Goal: Task Accomplishment & Management: Manage account settings

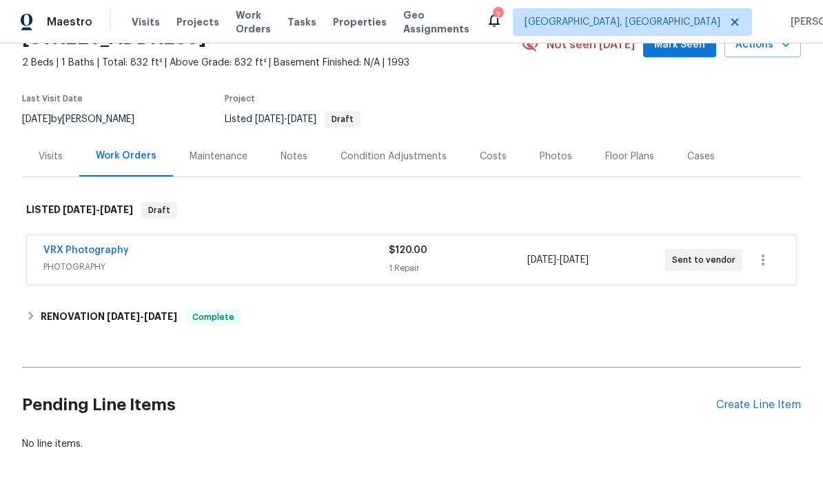
scroll to position [72, 0]
click at [279, 165] on div "Notes" at bounding box center [294, 156] width 60 height 41
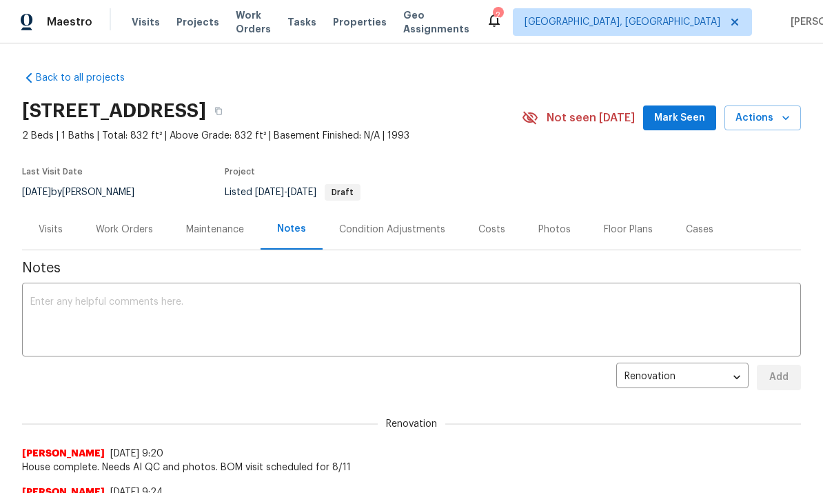
click at [320, 302] on textarea at bounding box center [411, 321] width 762 height 48
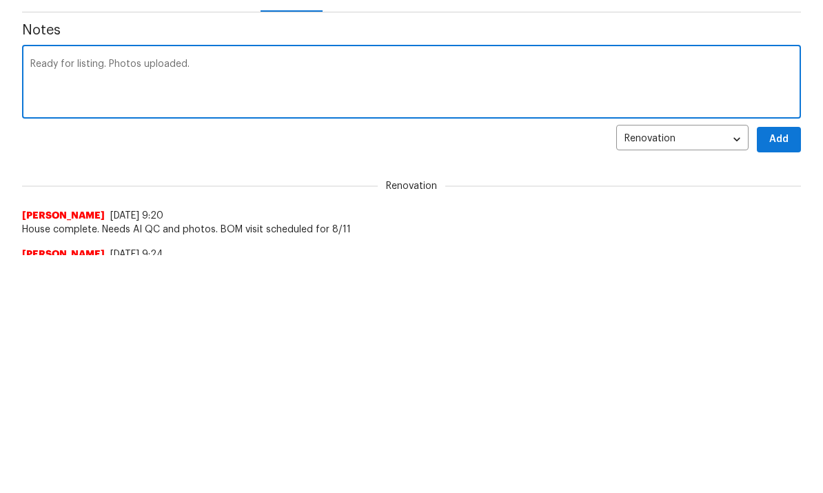
type textarea "Ready for listing. Photos uploaded."
click at [775, 369] on span "Add" at bounding box center [779, 377] width 22 height 17
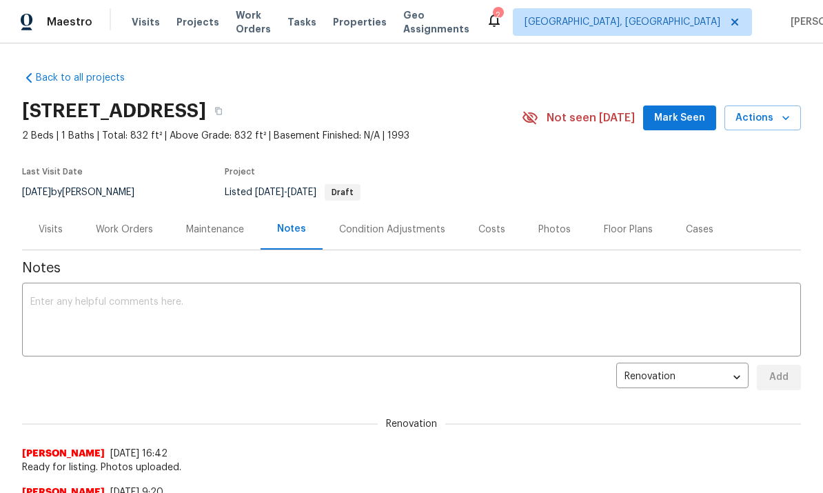
click at [553, 226] on div "Photos" at bounding box center [554, 230] width 32 height 14
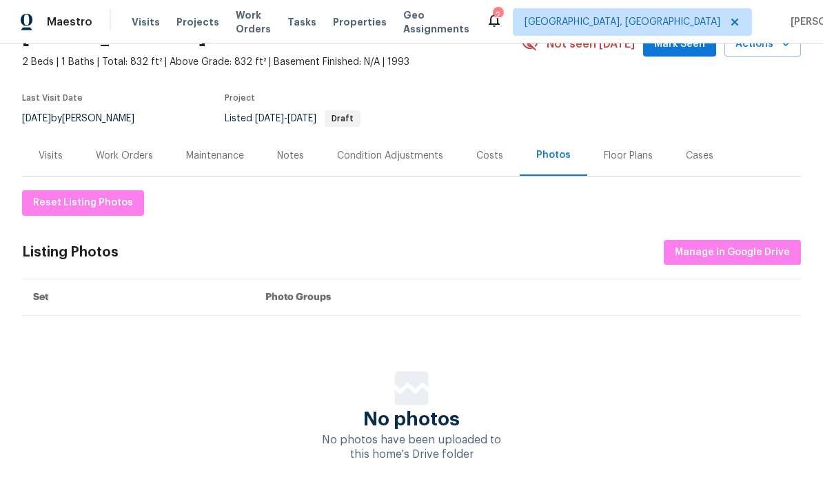
scroll to position [73, 0]
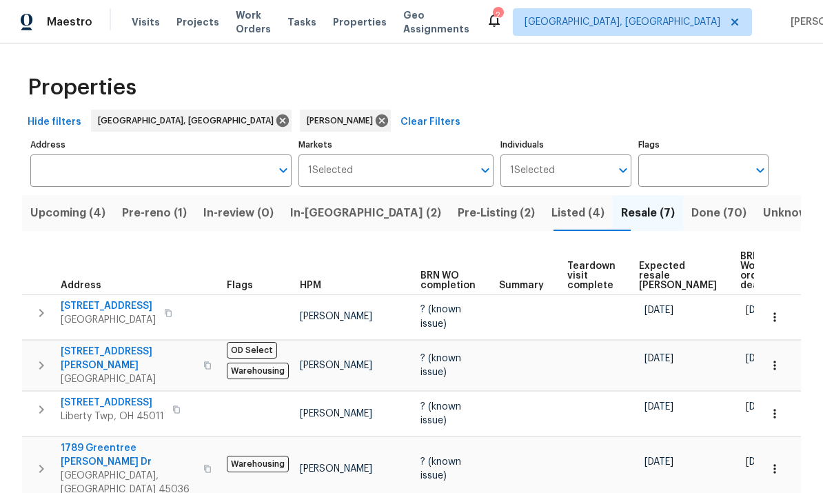
scroll to position [14, 0]
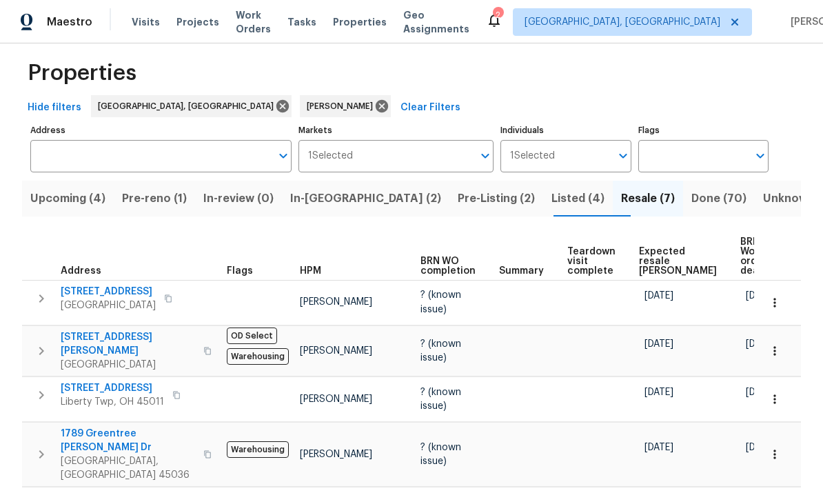
click at [551, 198] on span "Listed (4)" at bounding box center [577, 198] width 53 height 19
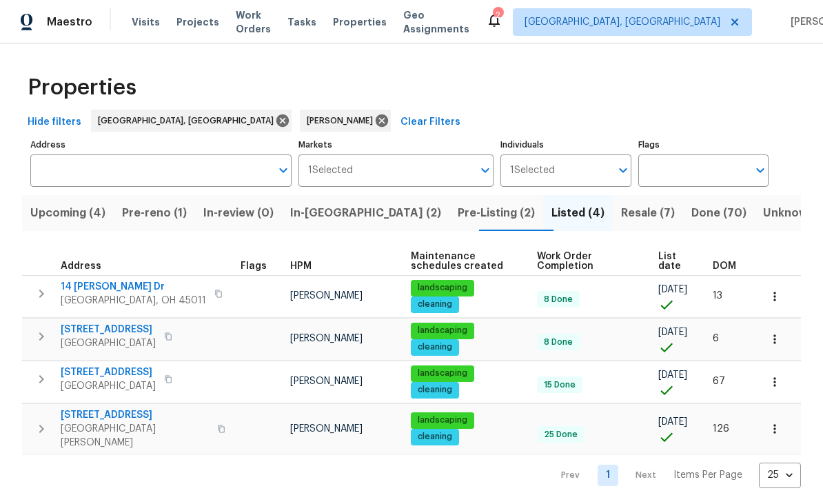
click at [89, 343] on span "[GEOGRAPHIC_DATA]" at bounding box center [108, 343] width 95 height 14
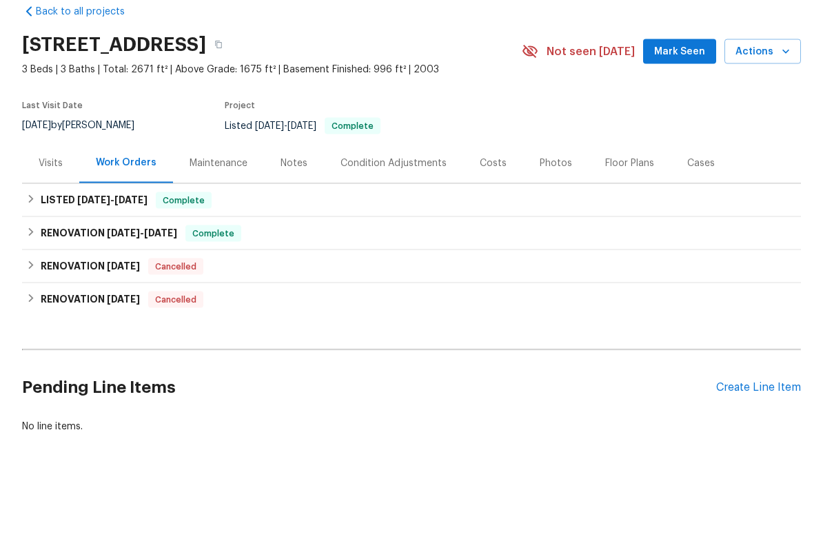
scroll to position [34, 0]
click at [754, 429] on div "Create Line Item" at bounding box center [758, 435] width 85 height 13
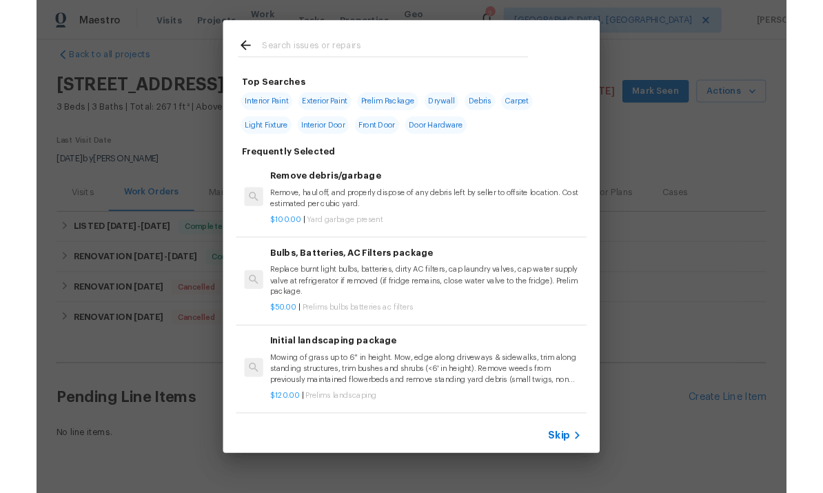
scroll to position [0, 0]
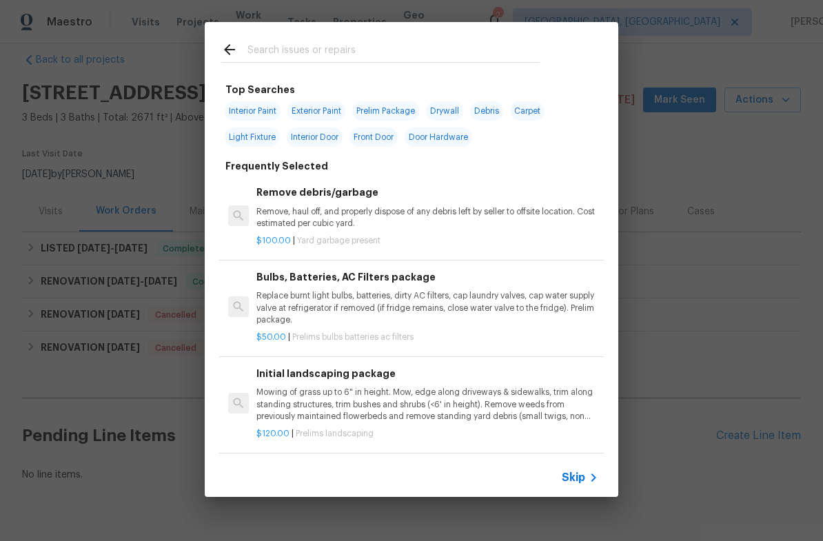
click at [383, 43] on input "text" at bounding box center [393, 51] width 292 height 21
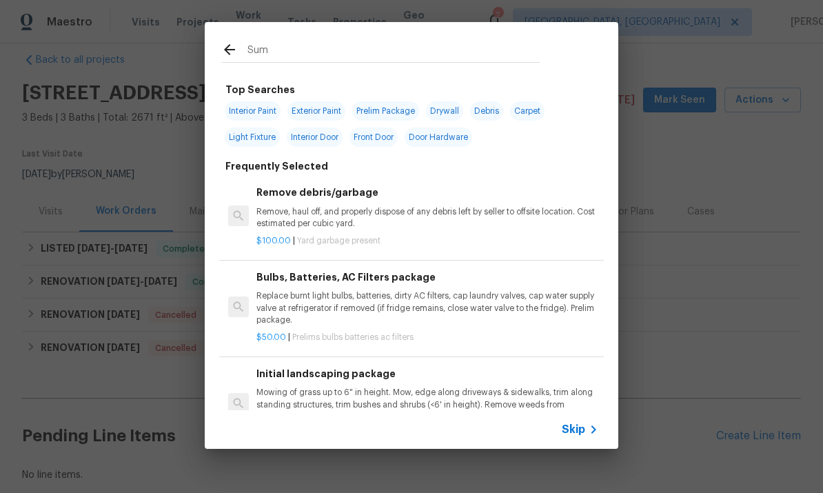
type input "Sump"
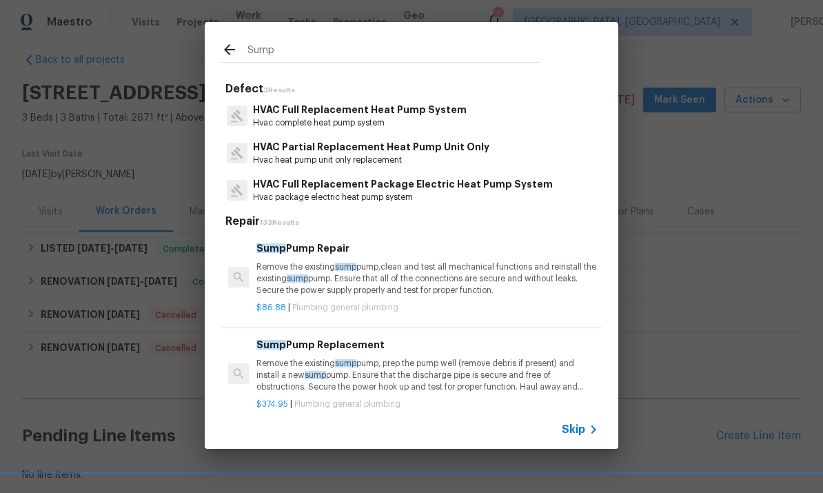
click at [435, 312] on p "$86.88 | Plumbing general plumbing" at bounding box center [427, 308] width 342 height 12
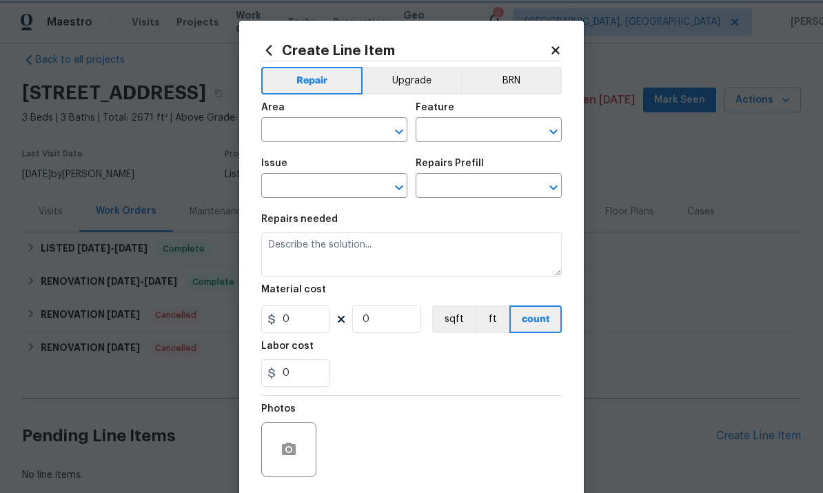
type input "Plumbing"
type input "General Plumbing"
type input "Sump Pump Repair $86.88"
type textarea "Remove the existing sump pump,clean and test all mechanical functions and reins…"
type input "86.88"
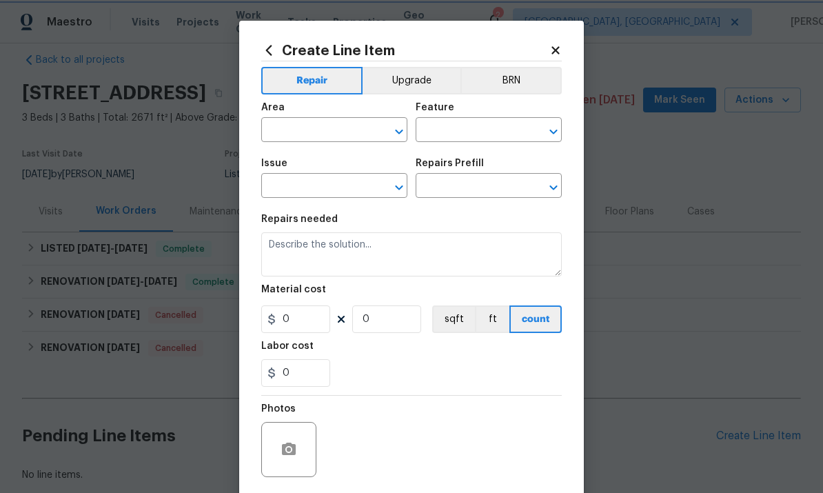
type input "1"
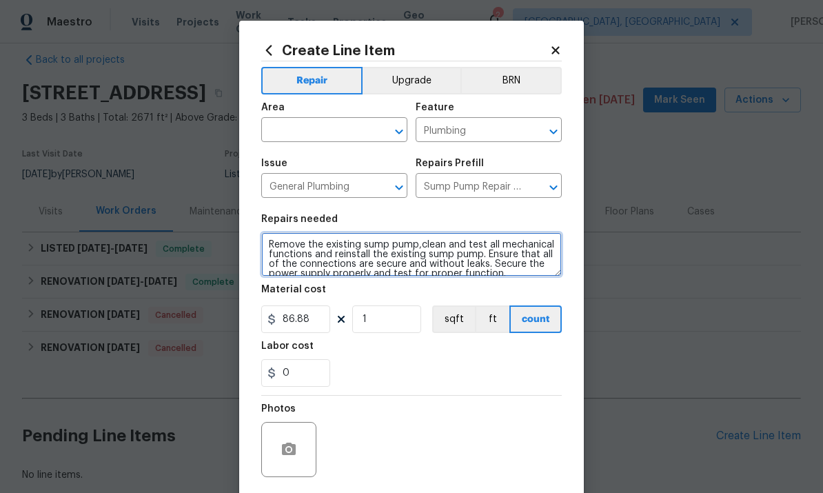
click at [517, 265] on textarea "Remove the existing sump pump,clean and test all mechanical functions and reins…" at bounding box center [411, 254] width 300 height 44
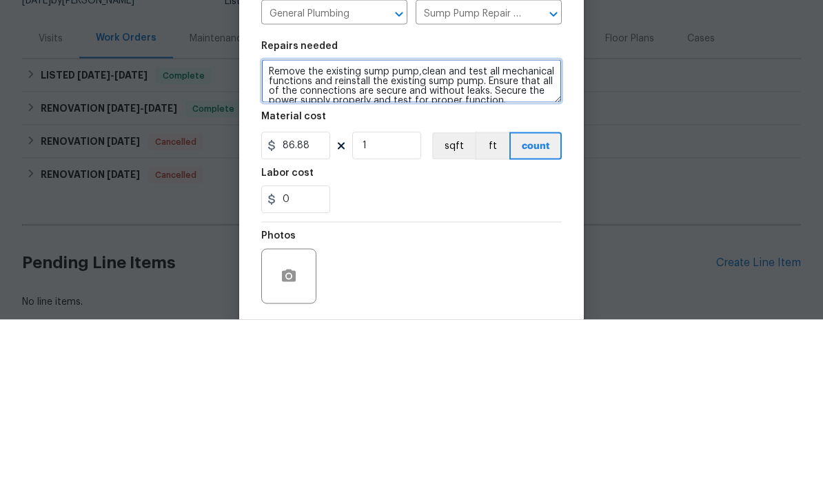
click at [501, 232] on textarea "Remove the existing sump pump,clean and test all mechanical functions and reins…" at bounding box center [411, 254] width 300 height 44
click at [500, 232] on textarea "Remove the existing sump pump,clean and test all mechanical functions and reins…" at bounding box center [411, 254] width 300 height 44
click at [530, 232] on textarea "Remove the existing sump pump,clean and test all mechanical functions and reins…" at bounding box center [411, 254] width 300 height 44
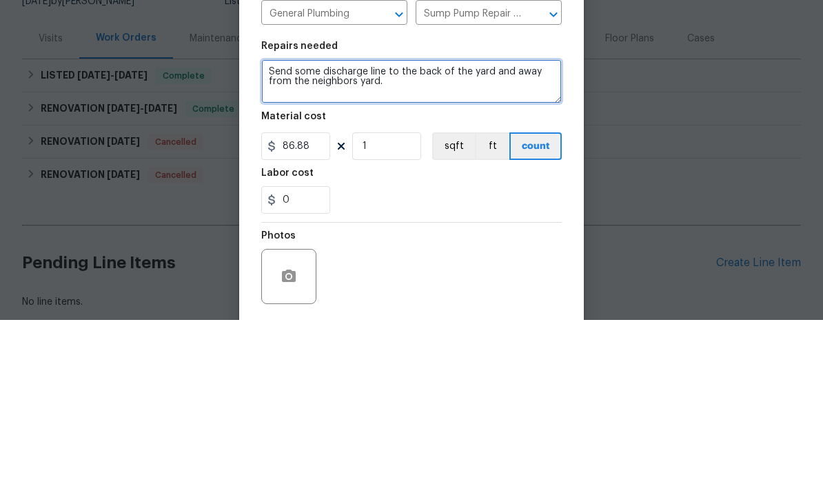
click at [313, 232] on textarea "Send some discharge line to the back of the yard and away from the neighbors ya…" at bounding box center [411, 254] width 300 height 44
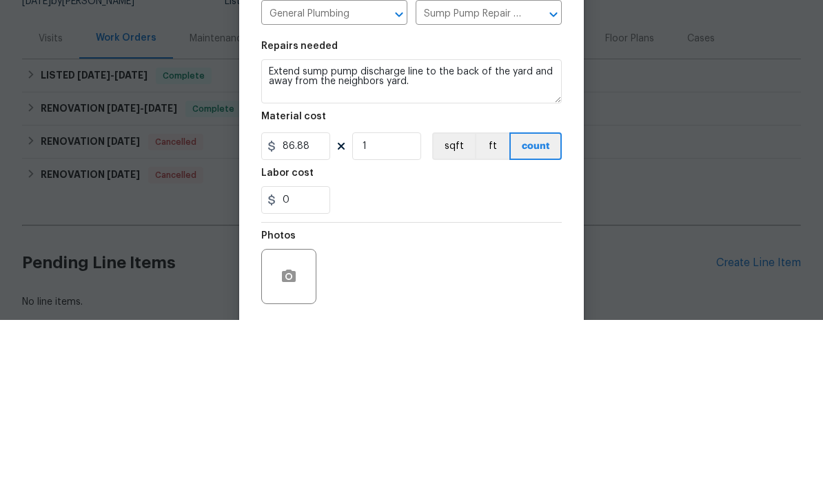
scroll to position [52, 0]
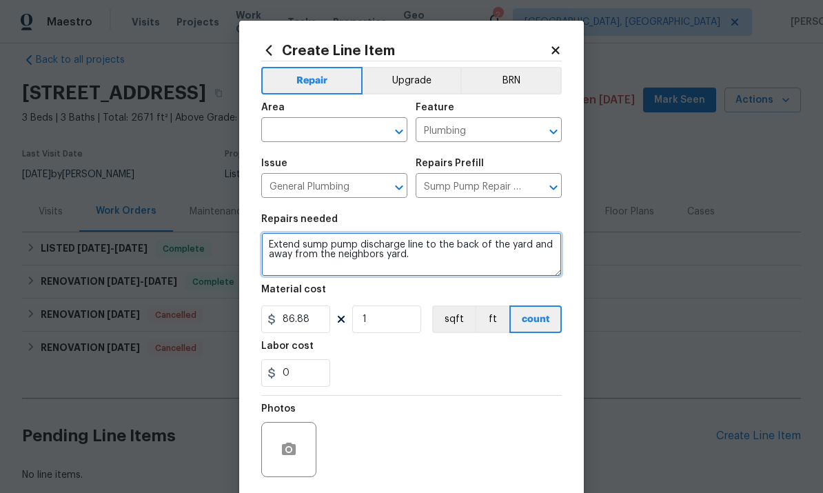
type textarea "Extend sump pump discharge line to the back of the yard and away from the neigh…"
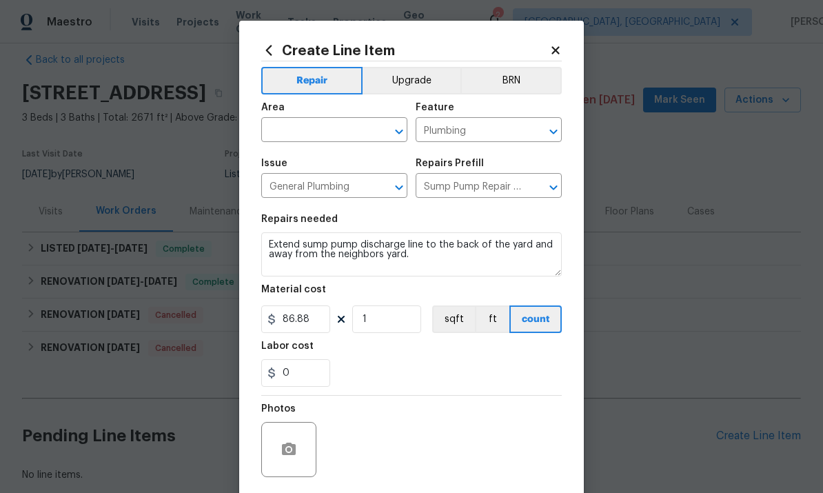
click at [327, 127] on input "text" at bounding box center [314, 131] width 107 height 21
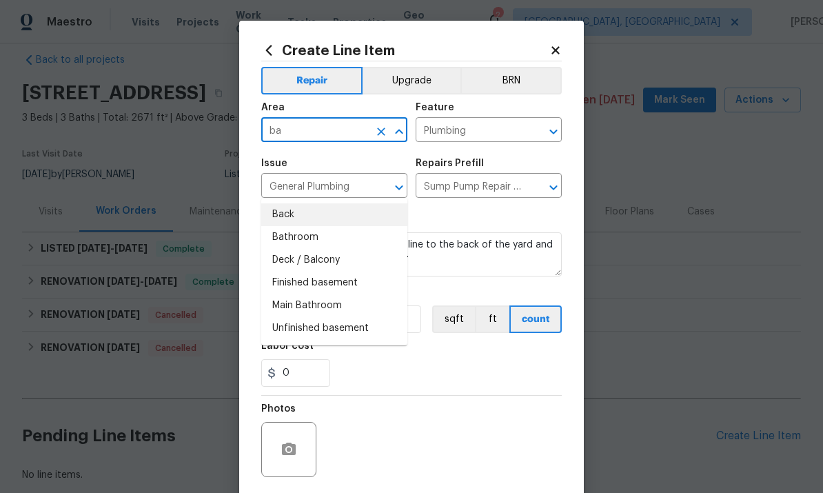
click at [283, 203] on li "Back" at bounding box center [334, 214] width 146 height 23
type input "Back"
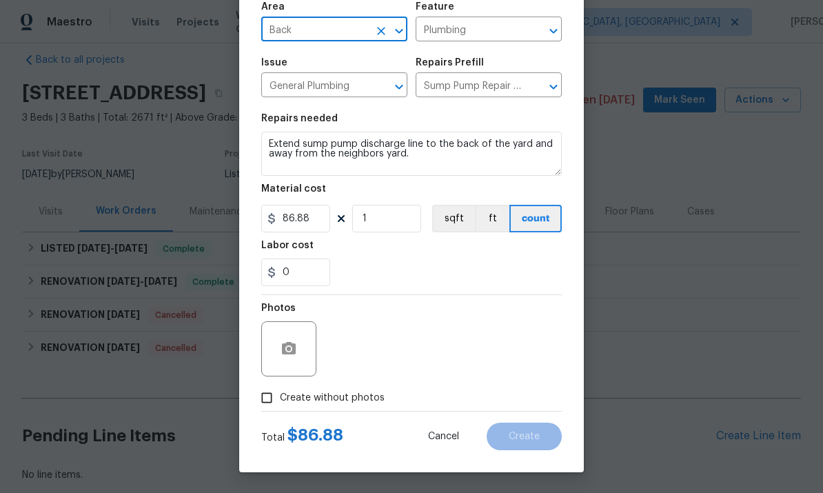
scroll to position [103, 0]
click at [305, 273] on input "0" at bounding box center [295, 272] width 69 height 28
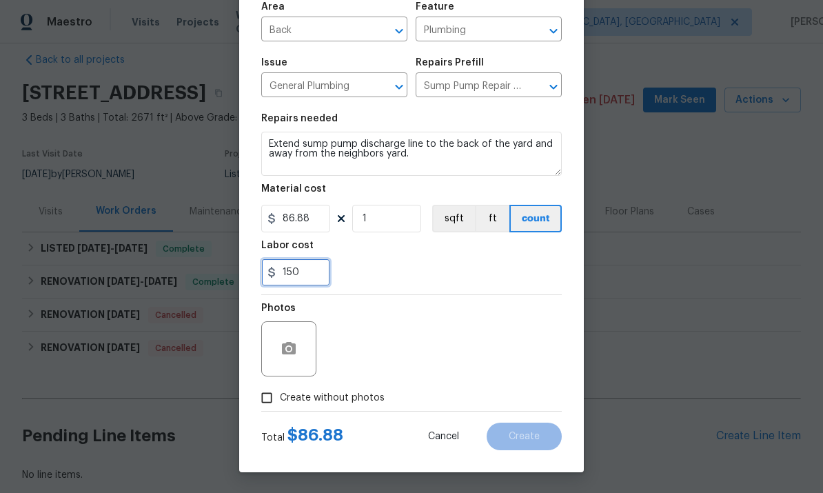
type input "150"
click at [263, 393] on input "Create without photos" at bounding box center [267, 397] width 26 height 26
checkbox input "true"
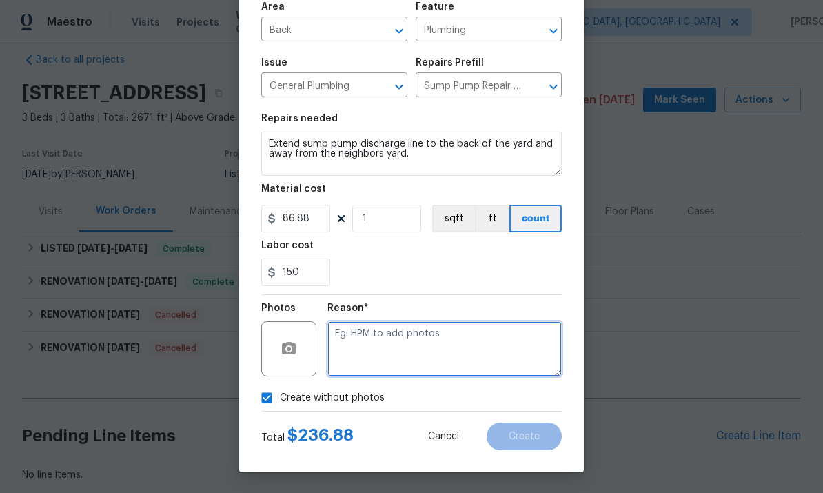
click at [464, 333] on textarea at bounding box center [444, 348] width 234 height 55
type textarea "To add"
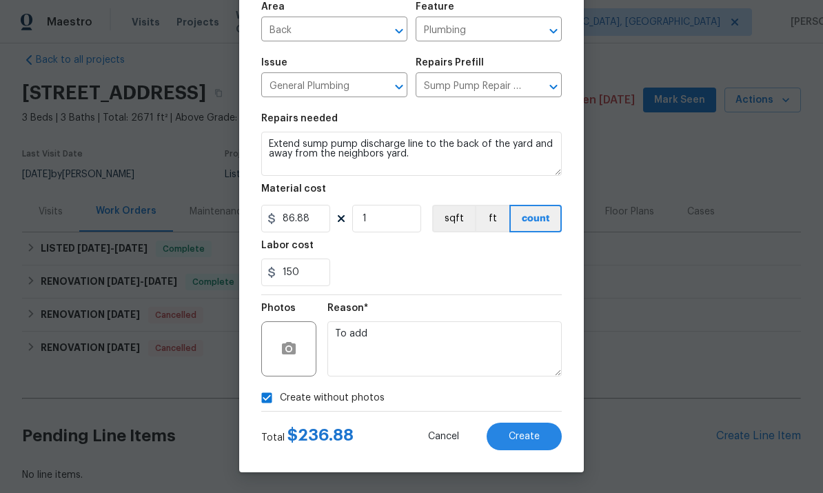
click at [524, 457] on div "Create Line Item Repair Upgrade BRN Area Back ​ Feature Plumbing ​ Issue Genera…" at bounding box center [411, 196] width 344 height 552
click at [526, 458] on div "Create Line Item Repair Upgrade BRN Area Back ​ Feature Plumbing ​ Issue Genera…" at bounding box center [411, 196] width 344 height 552
click at [539, 418] on div "Total $ 236.88 Cancel Create" at bounding box center [411, 430] width 300 height 39
click at [515, 435] on span "Create" at bounding box center [523, 436] width 31 height 10
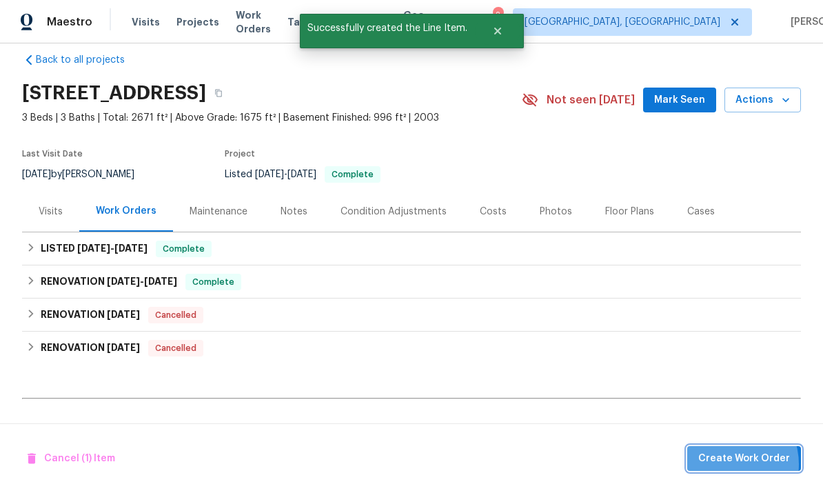
click at [728, 464] on span "Create Work Order" at bounding box center [744, 458] width 92 height 17
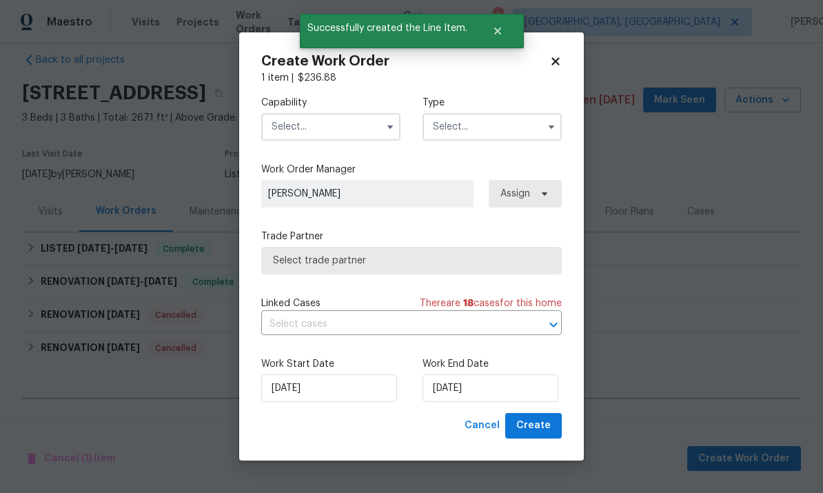
click at [357, 124] on input "text" at bounding box center [330, 127] width 139 height 28
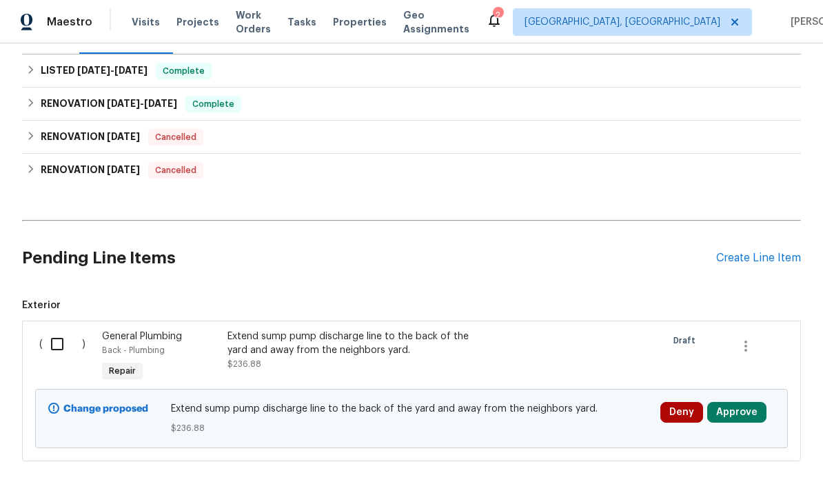
scroll to position [194, 0]
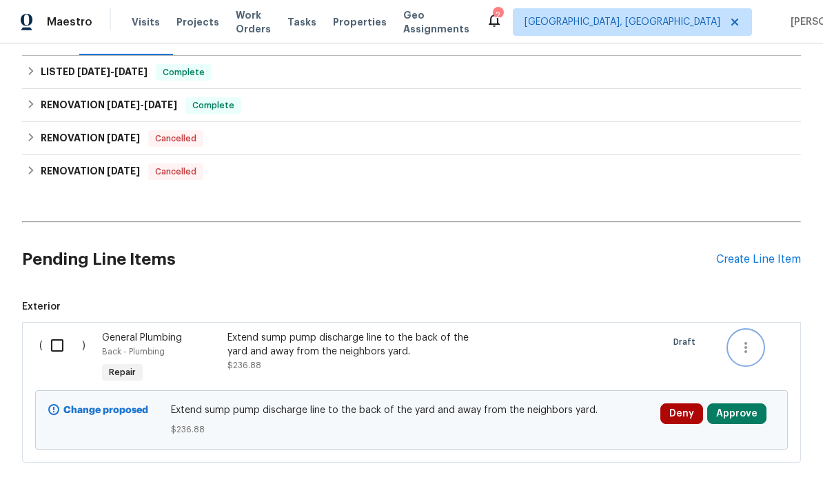
click at [742, 331] on button "button" at bounding box center [745, 347] width 33 height 33
click at [582, 233] on div at bounding box center [411, 246] width 823 height 493
click at [57, 331] on input "checkbox" at bounding box center [62, 345] width 39 height 29
checkbox input "true"
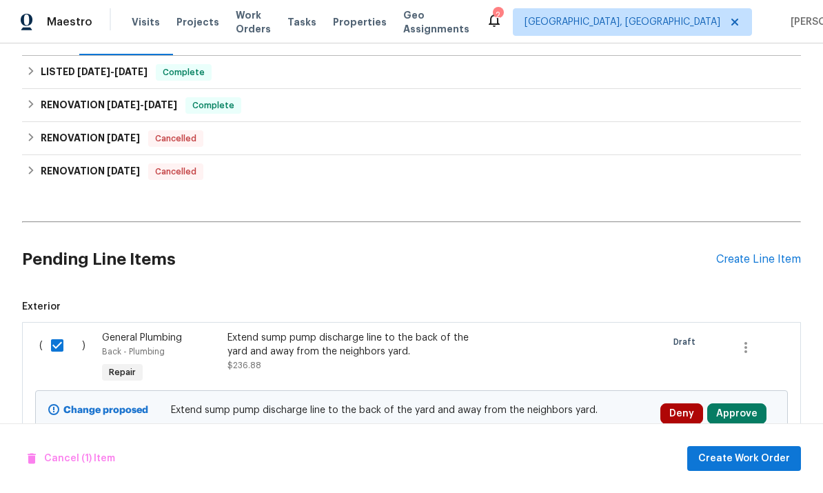
click at [767, 438] on div "Cancel (1) Item Create Work Order" at bounding box center [411, 458] width 823 height 70
click at [752, 460] on span "Create Work Order" at bounding box center [744, 458] width 92 height 17
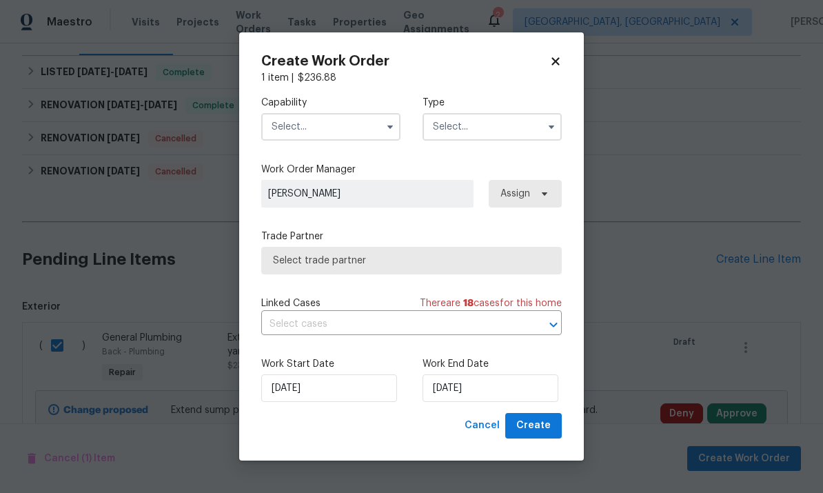
click at [351, 127] on input "text" at bounding box center [330, 127] width 139 height 28
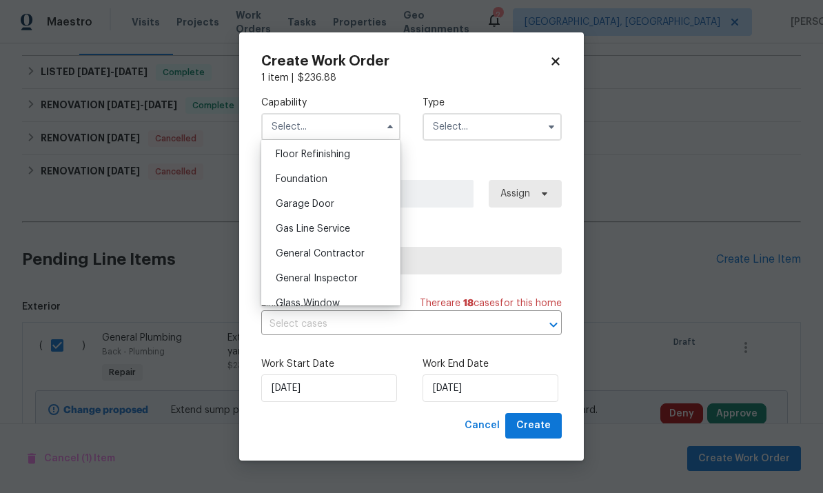
scroll to position [554, 0]
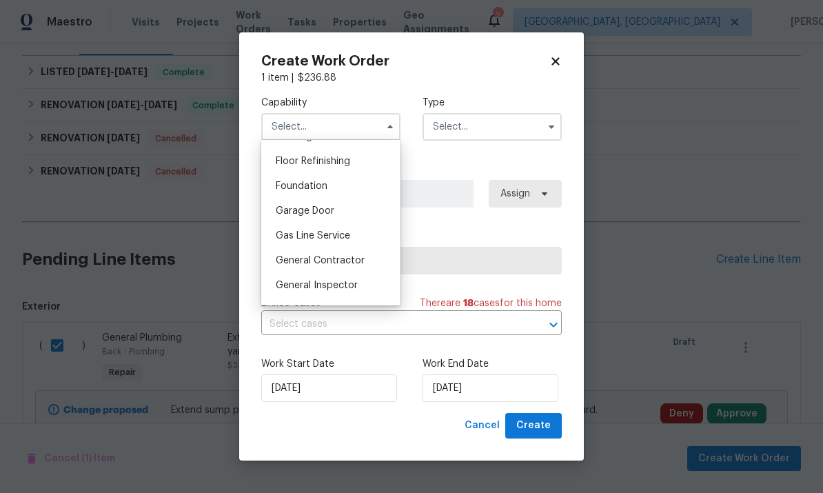
click at [358, 265] on span "General Contractor" at bounding box center [320, 261] width 89 height 10
type input "General Contractor"
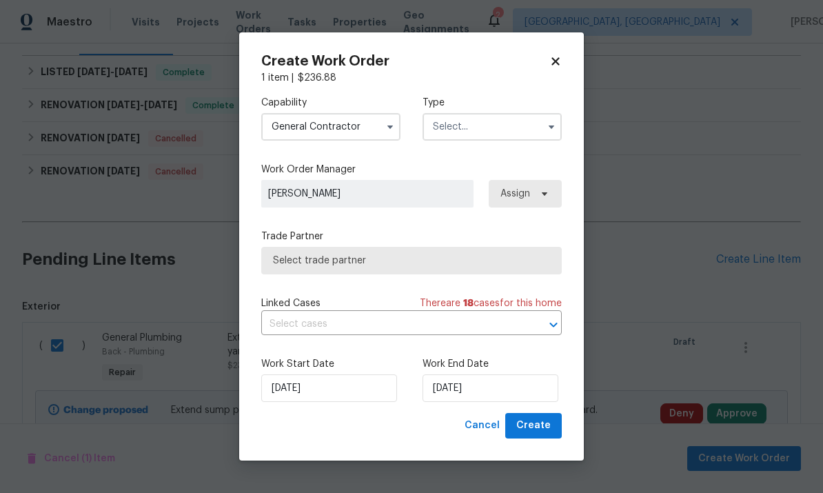
click at [491, 126] on input "text" at bounding box center [491, 127] width 139 height 28
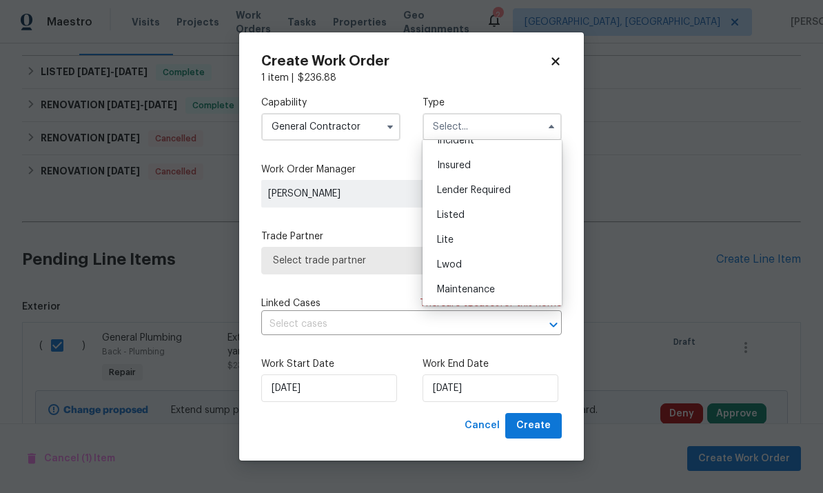
scroll to position [91, 0]
click at [480, 214] on div "Listed" at bounding box center [492, 213] width 132 height 25
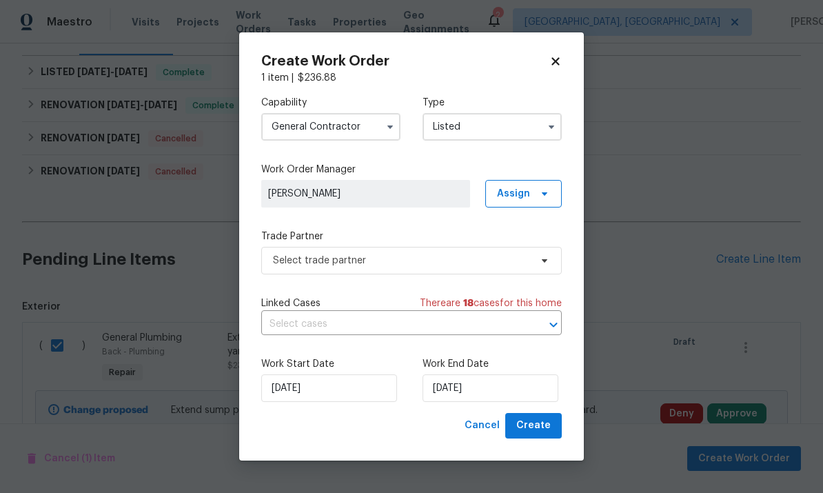
type input "Listed"
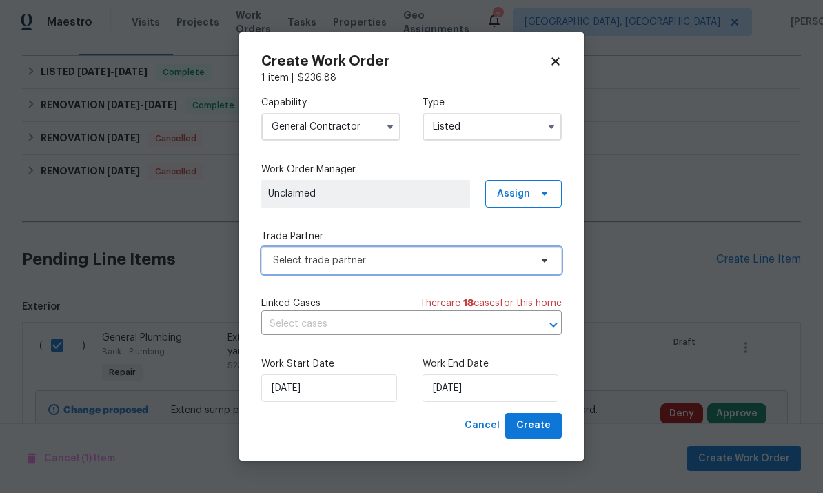
click at [430, 263] on span "Select trade partner" at bounding box center [401, 261] width 257 height 14
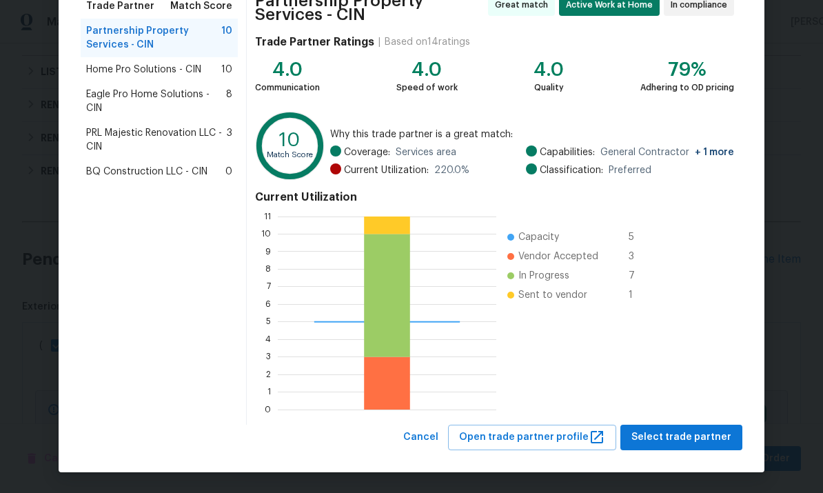
scroll to position [121, 0]
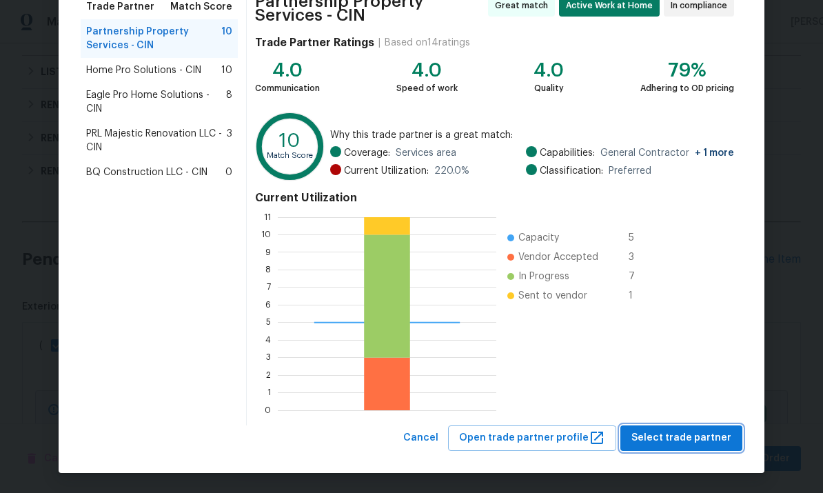
click at [691, 437] on span "Select trade partner" at bounding box center [681, 437] width 100 height 17
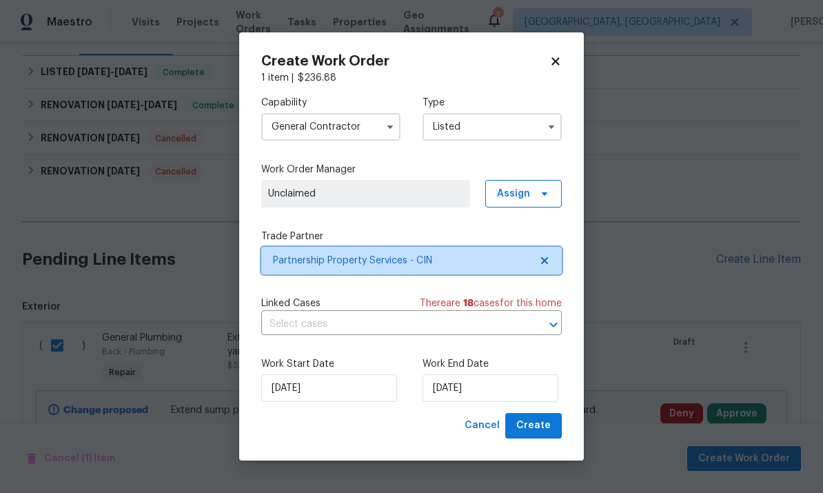
scroll to position [0, 0]
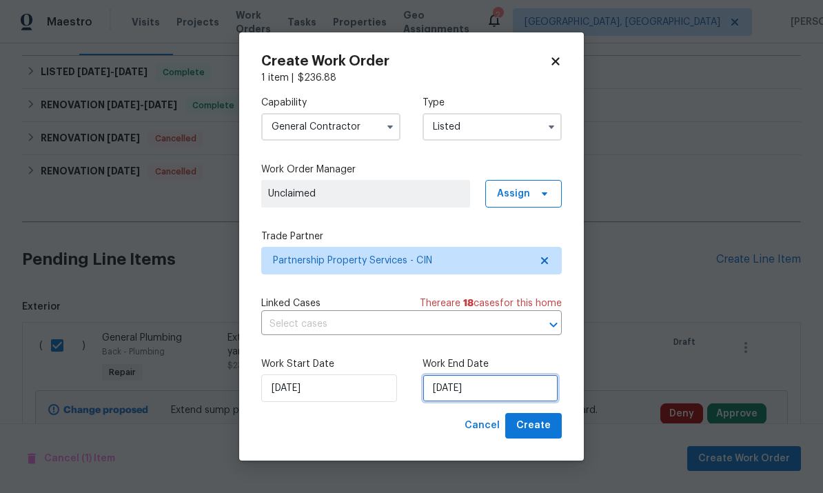
click at [497, 389] on input "[DATE]" at bounding box center [490, 388] width 136 height 28
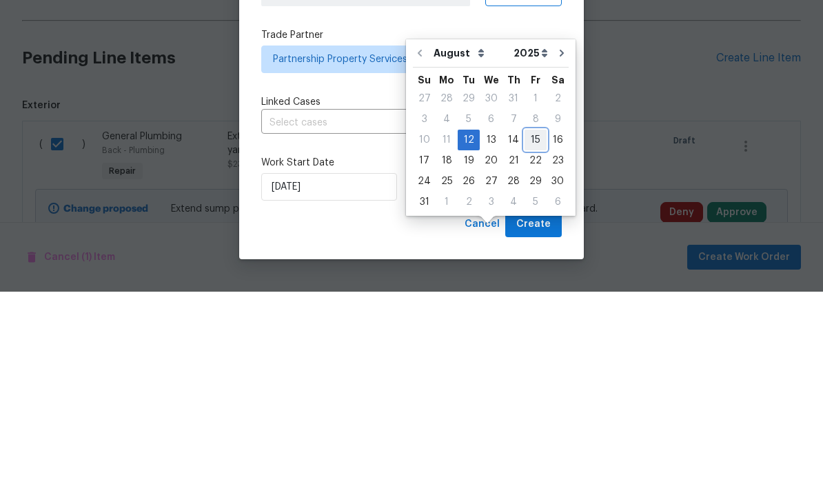
click at [527, 331] on div "15" at bounding box center [535, 340] width 22 height 19
type input "[DATE]"
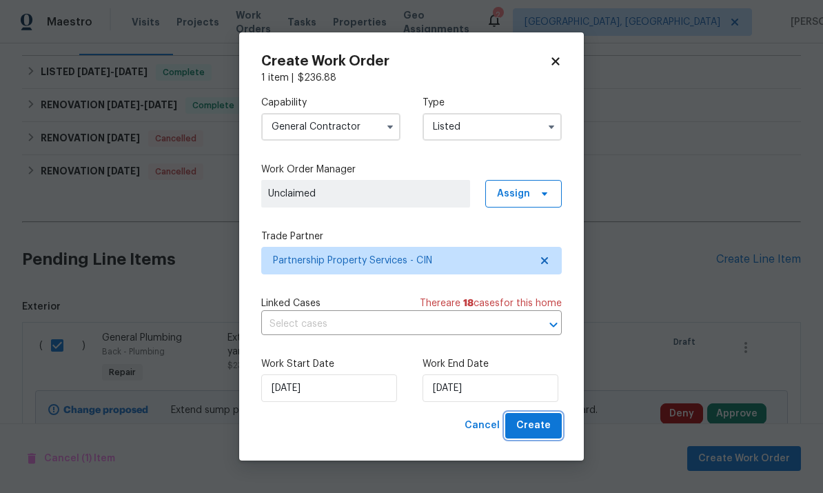
click at [541, 422] on span "Create" at bounding box center [533, 425] width 34 height 17
checkbox input "false"
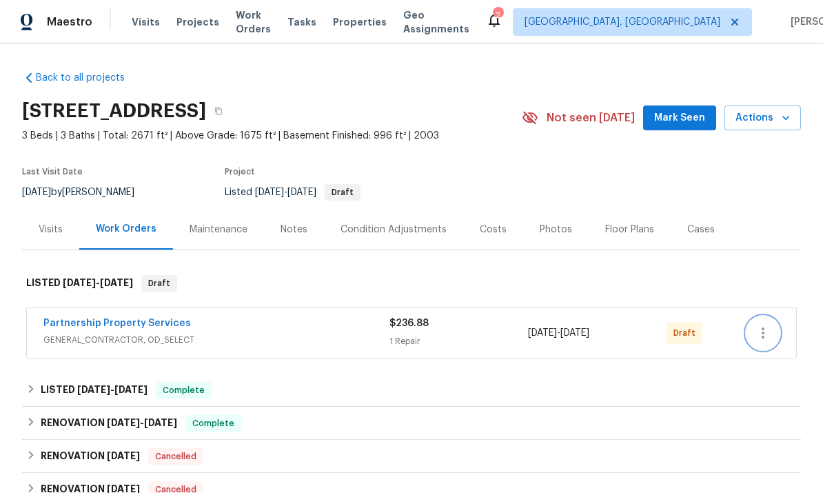
click at [756, 333] on icon "button" at bounding box center [762, 333] width 17 height 17
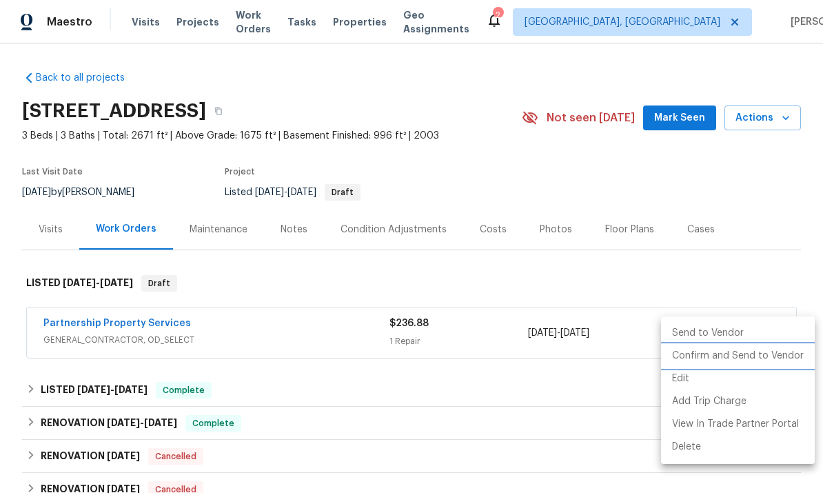
click at [776, 354] on li "Confirm and Send to Vendor" at bounding box center [738, 355] width 154 height 23
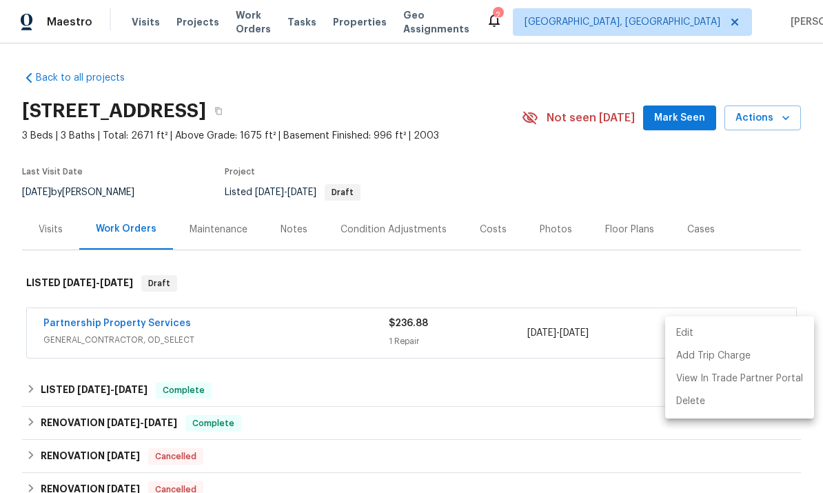
click at [132, 336] on div at bounding box center [411, 246] width 823 height 493
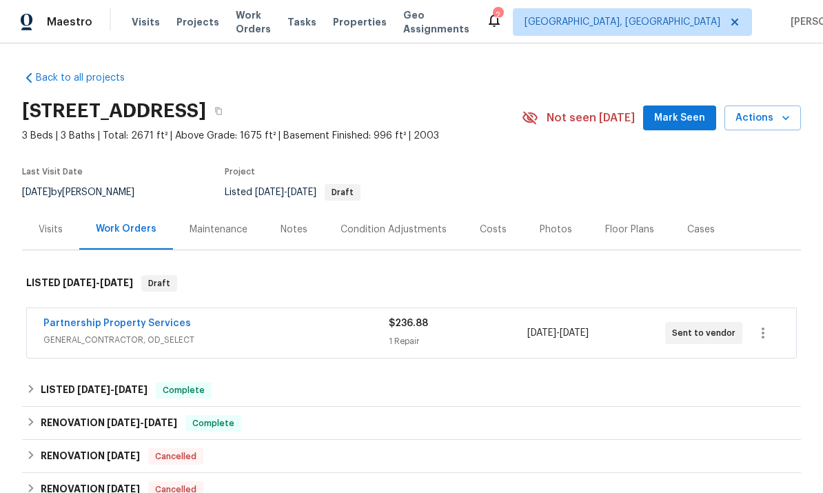
click at [99, 326] on link "Partnership Property Services" at bounding box center [116, 323] width 147 height 10
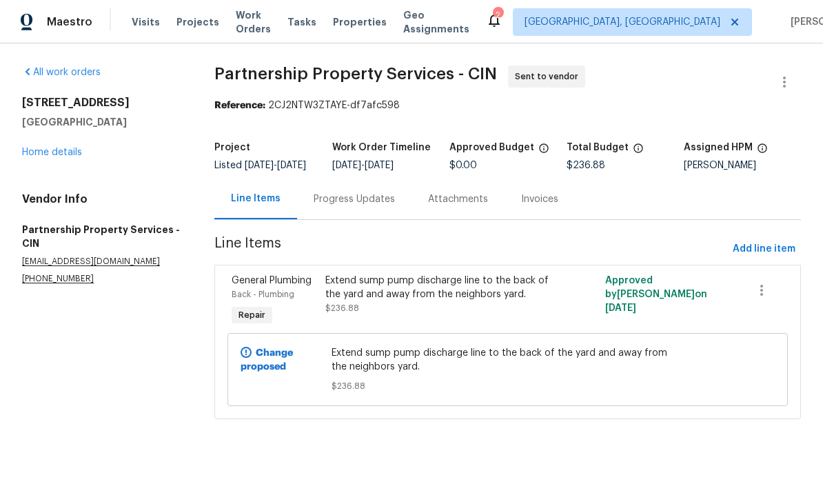
click at [389, 206] on div "Progress Updates" at bounding box center [353, 199] width 81 height 14
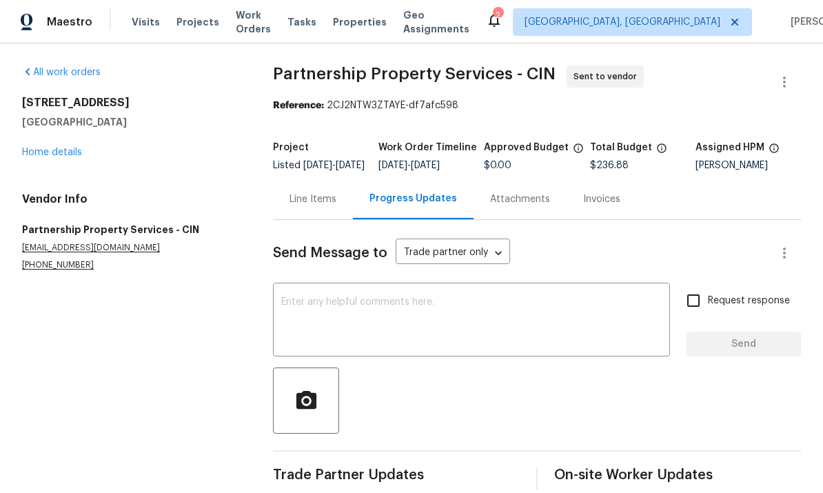
click at [463, 315] on textarea at bounding box center [471, 321] width 380 height 48
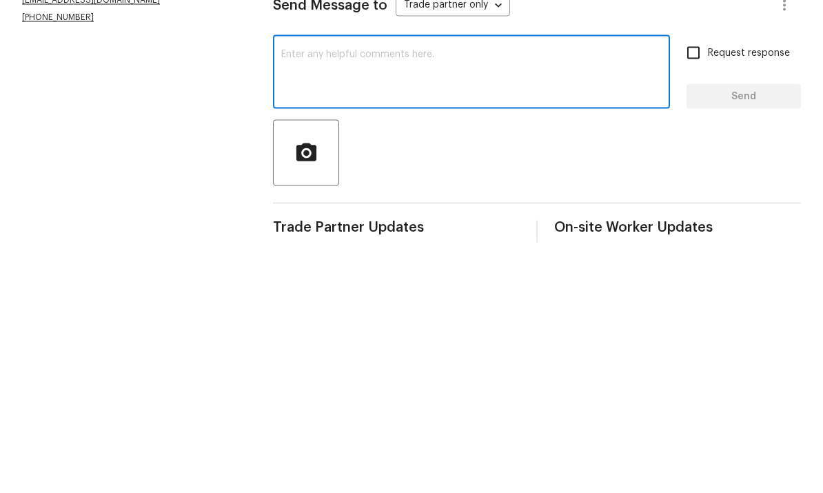
type textarea "H"
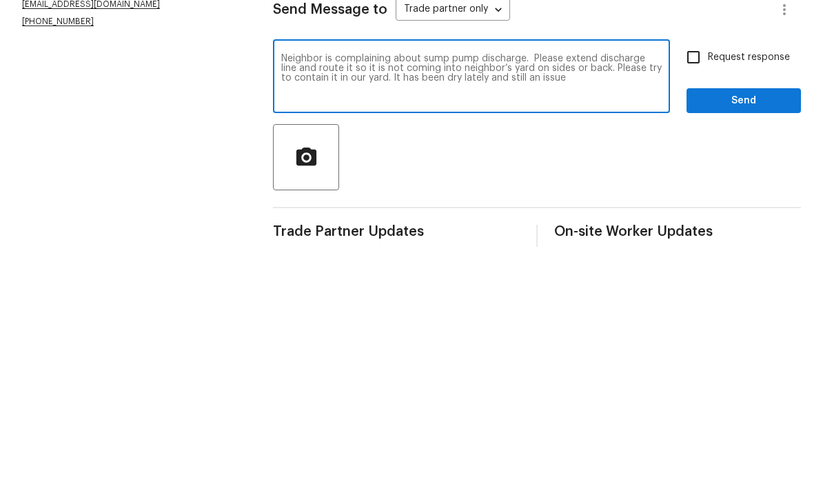
type textarea "Neighbor is complaining about sump pump discharge. Please extend discharge line…"
click at [718, 331] on button "Send" at bounding box center [743, 343] width 114 height 25
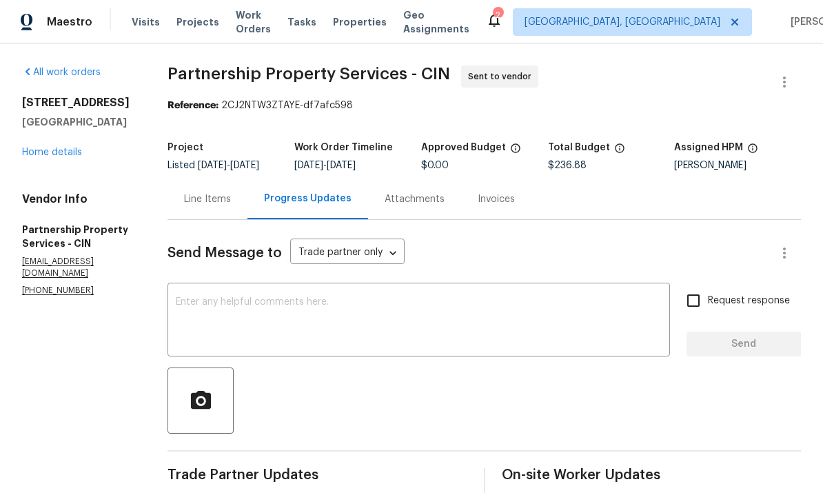
click at [231, 206] on div "Line Items" at bounding box center [207, 199] width 47 height 14
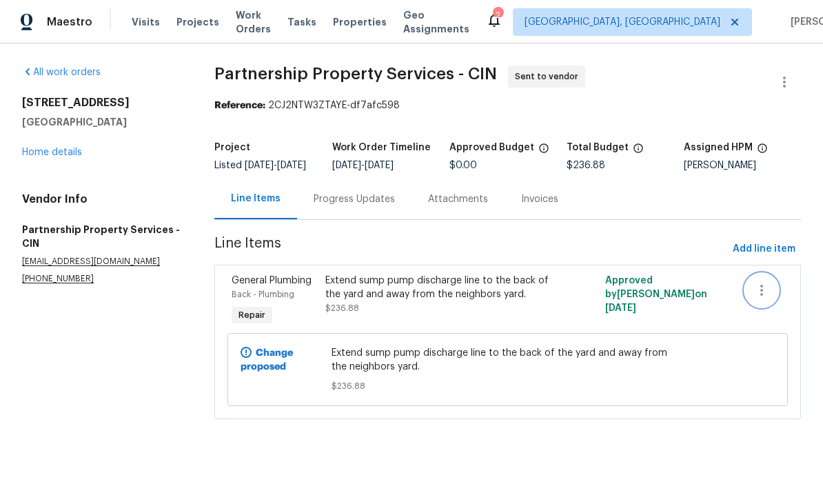
click at [765, 307] on button "button" at bounding box center [761, 290] width 33 height 33
click at [460, 298] on div at bounding box center [411, 246] width 823 height 493
click at [439, 301] on div "Extend sump pump discharge line to the back of the yard and away from the neigh…" at bounding box center [437, 288] width 225 height 28
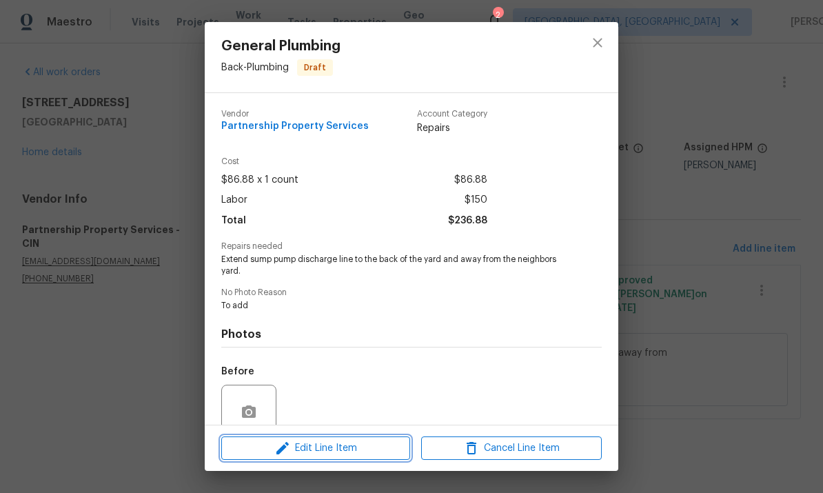
click at [352, 445] on span "Edit Line Item" at bounding box center [315, 448] width 181 height 17
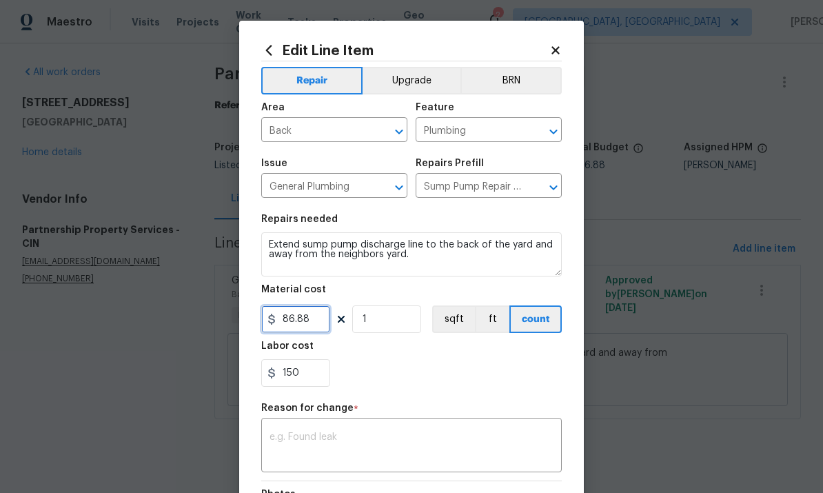
click at [311, 325] on input "86.88" at bounding box center [295, 319] width 69 height 28
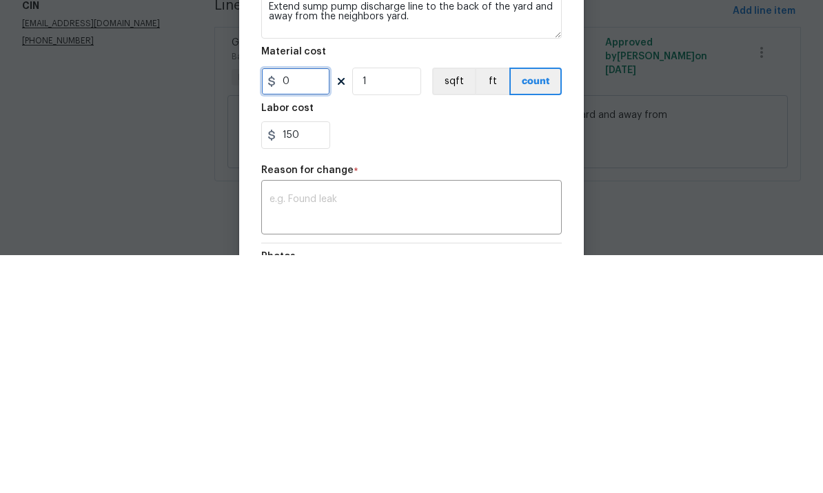
type input "0"
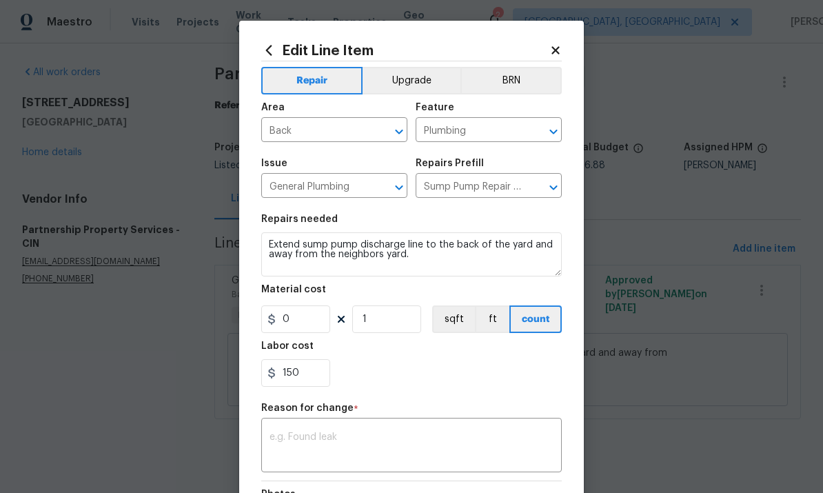
click at [526, 364] on div "150" at bounding box center [411, 373] width 300 height 28
click at [544, 378] on div "150" at bounding box center [411, 373] width 300 height 28
click at [552, 44] on icon at bounding box center [555, 50] width 12 height 12
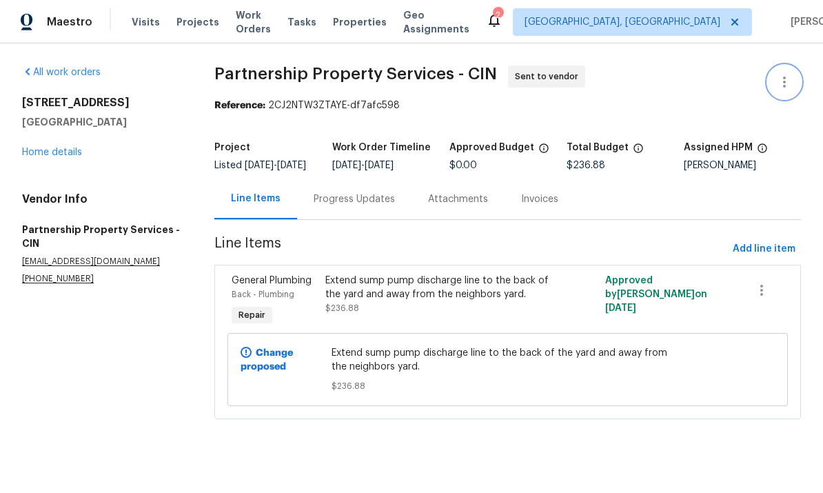
click at [785, 81] on icon "button" at bounding box center [784, 81] width 3 height 11
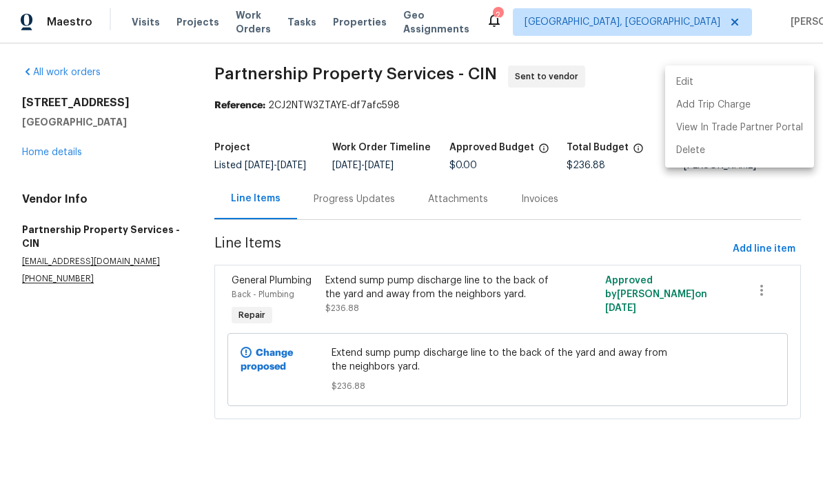
click at [97, 319] on div at bounding box center [411, 246] width 823 height 493
